Goal: Transaction & Acquisition: Download file/media

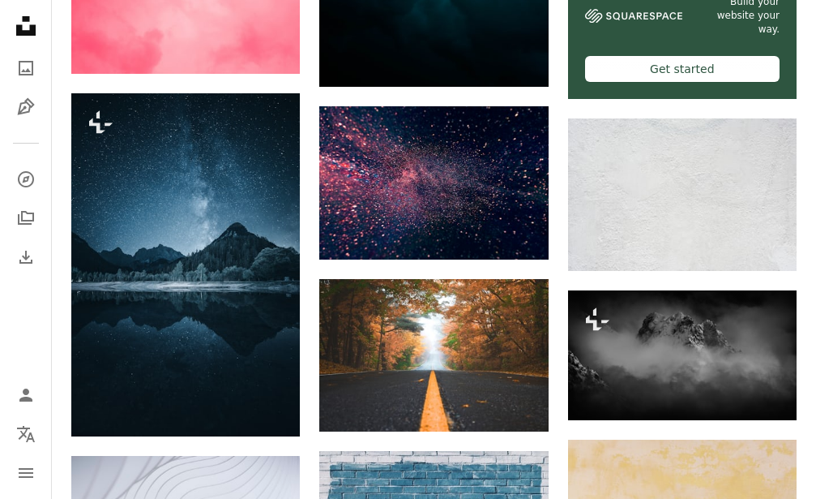
scroll to position [662, 0]
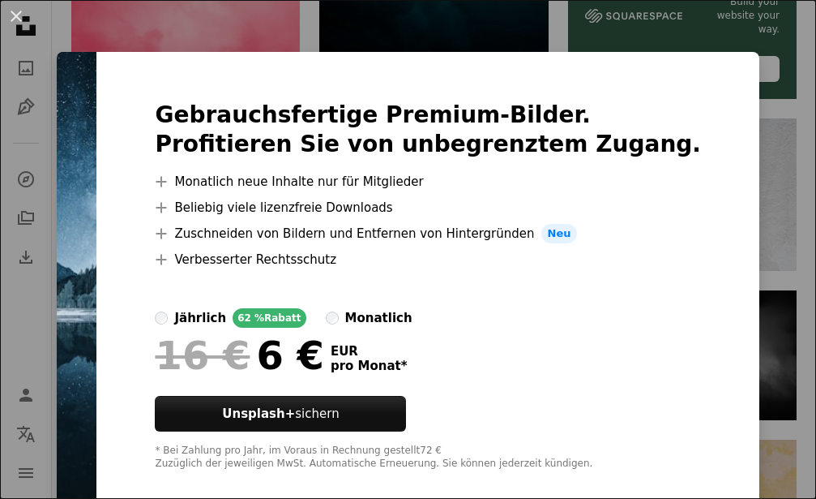
click at [725, 62] on div "Gebrauchsfertige Premium-Bilder. Profitieren Sie von unbegrenztem Zugang. A plu…" at bounding box center [427, 285] width 663 height 467
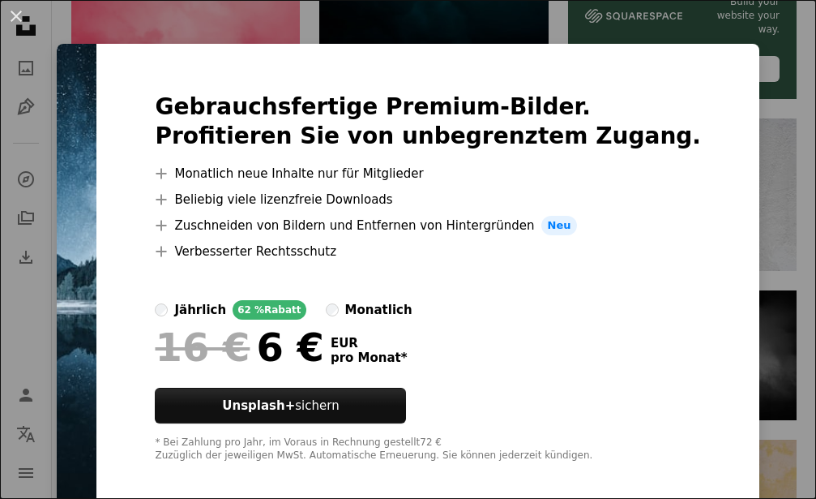
scroll to position [0, 0]
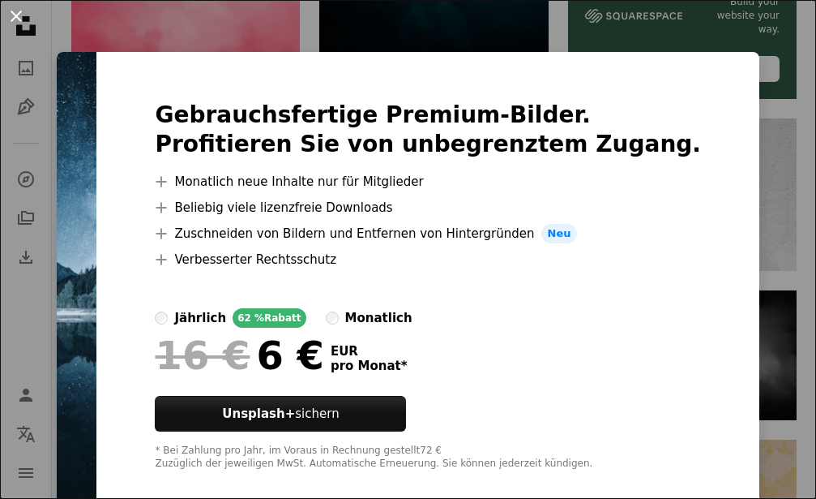
click at [18, 15] on button "An X shape" at bounding box center [15, 15] width 19 height 19
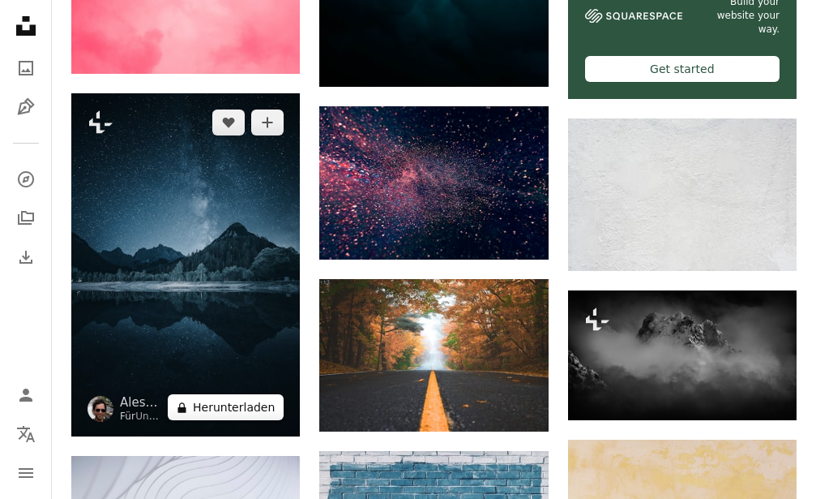
click at [199, 401] on button "A lock Herunterladen" at bounding box center [226, 407] width 116 height 26
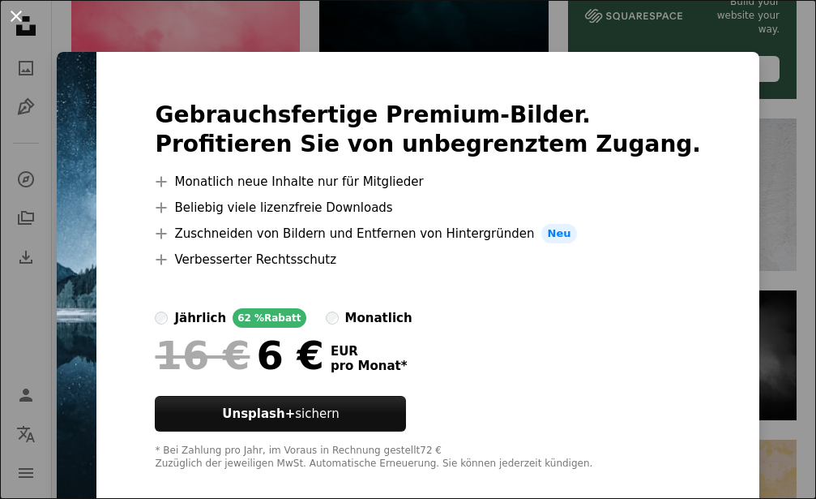
click at [18, 17] on button "An X shape" at bounding box center [15, 15] width 19 height 19
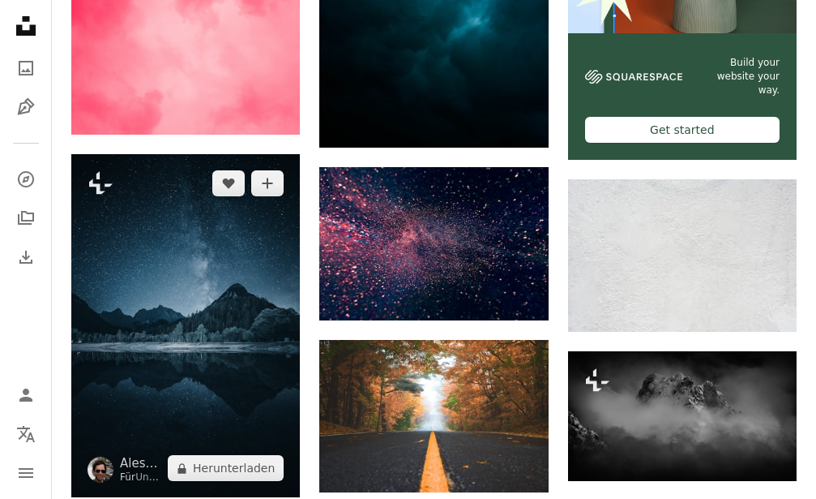
scroll to position [579, 0]
